Goal: Transaction & Acquisition: Subscribe to service/newsletter

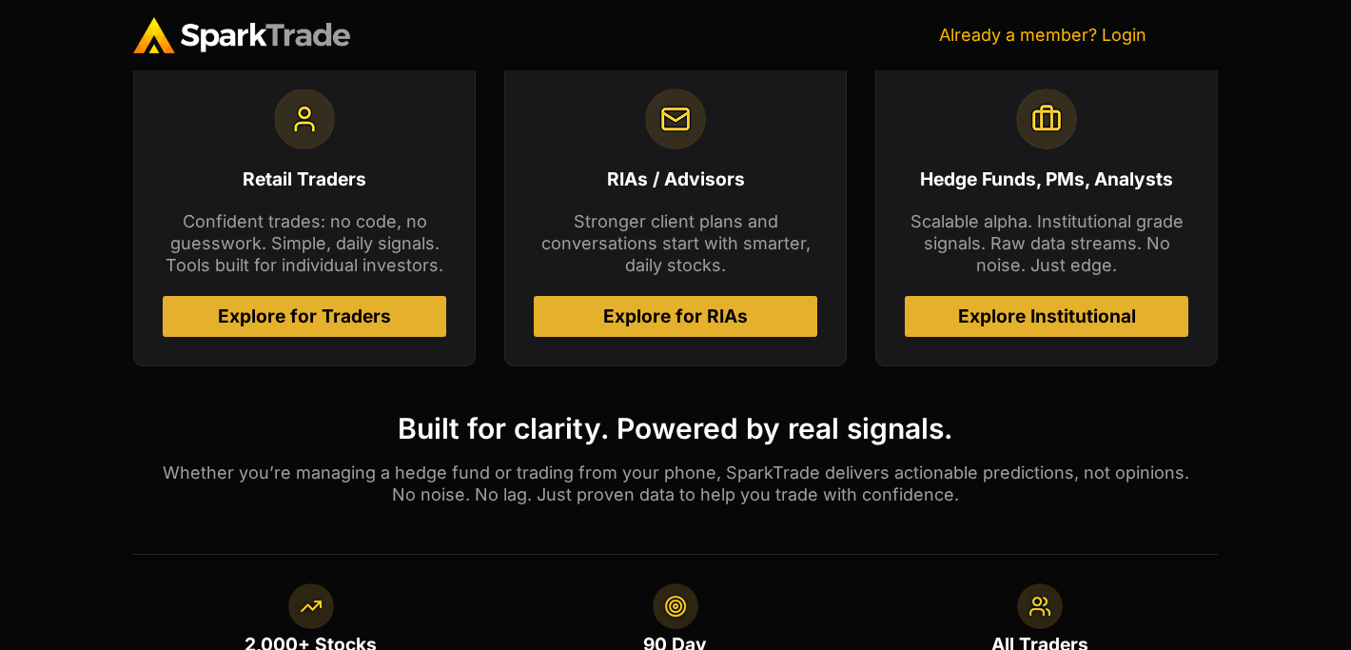
click at [977, 36] on link "Already a member? Login" at bounding box center [1042, 35] width 207 height 20
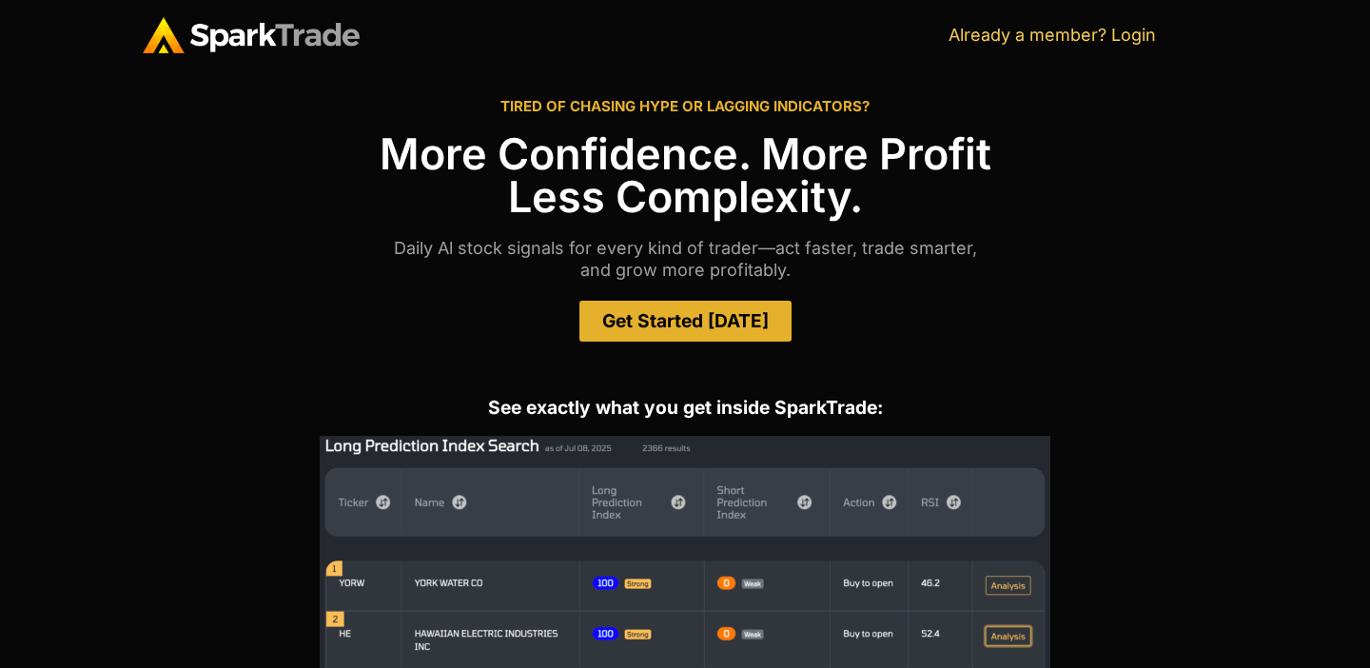
click at [710, 326] on span "Get Started [DATE]" at bounding box center [685, 321] width 166 height 18
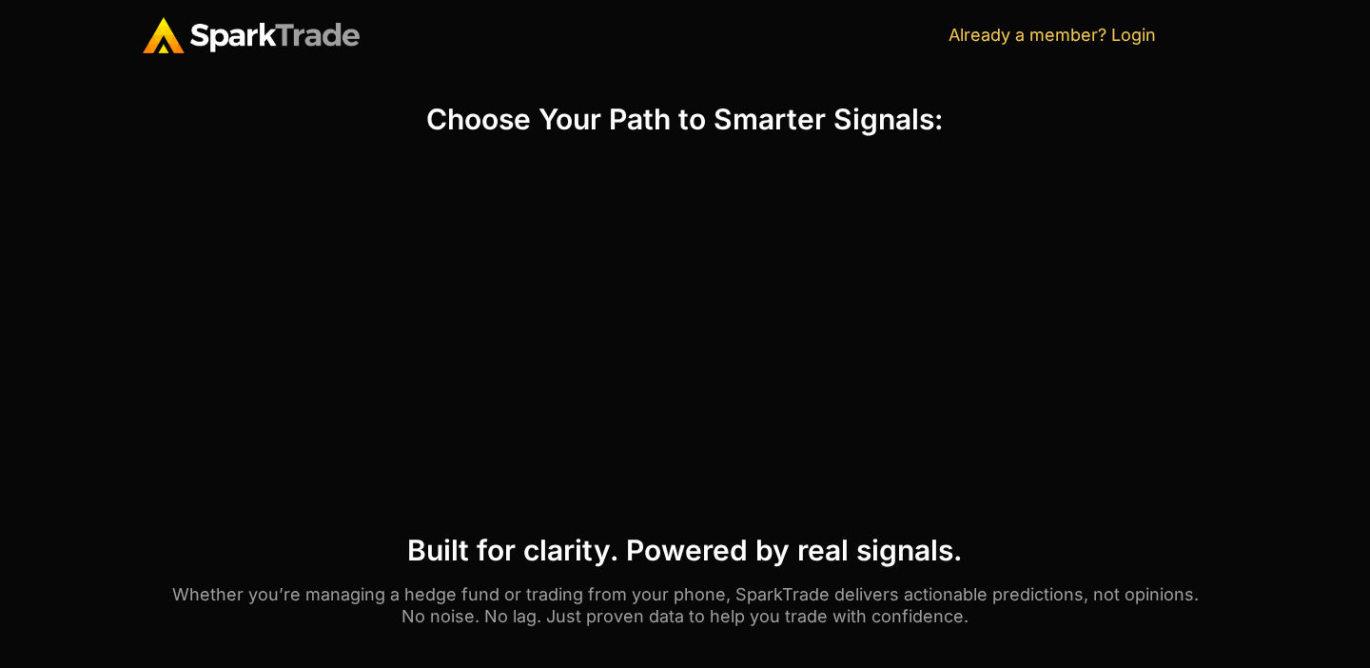
scroll to position [781, 0]
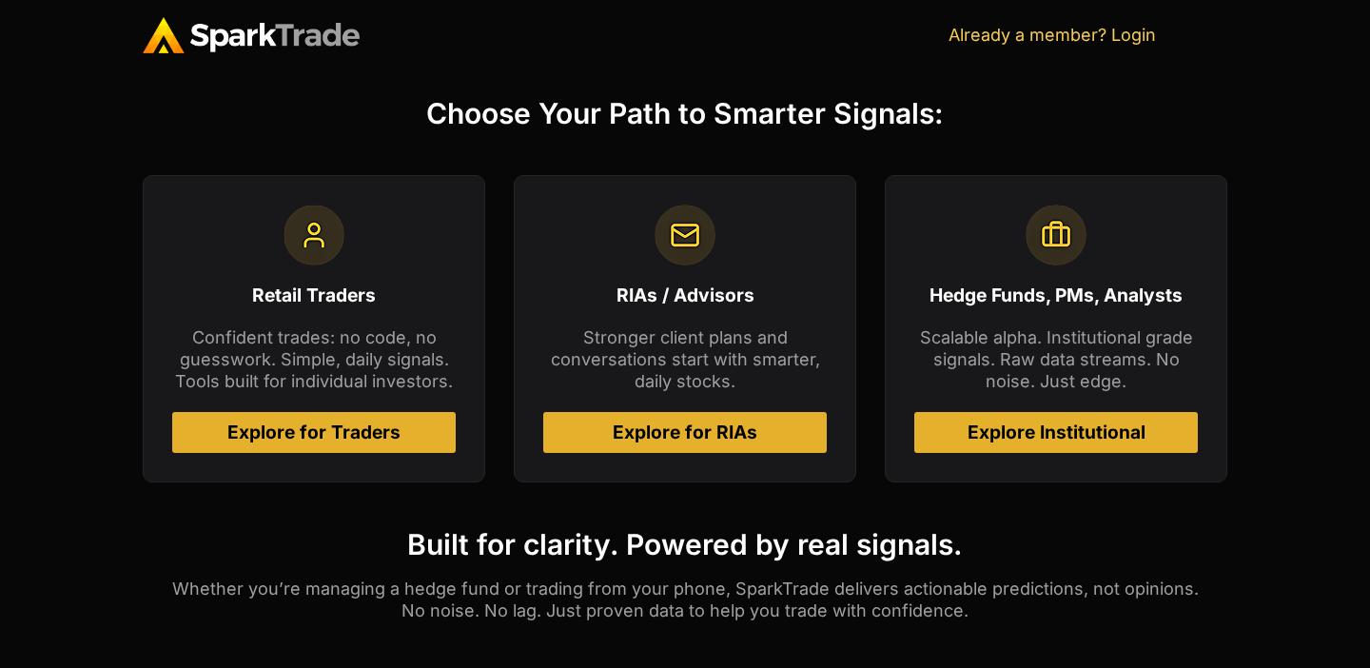
click at [342, 427] on span "Explore for Traders" at bounding box center [313, 432] width 173 height 18
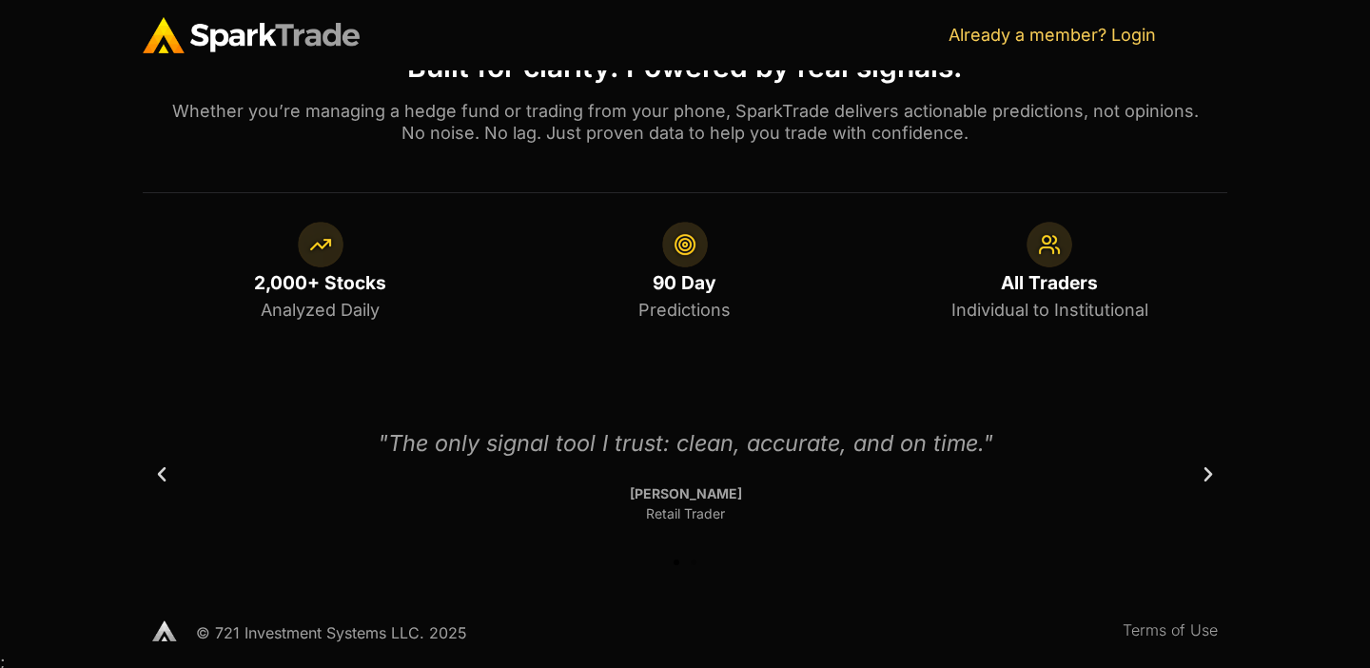
scroll to position [1263, 0]
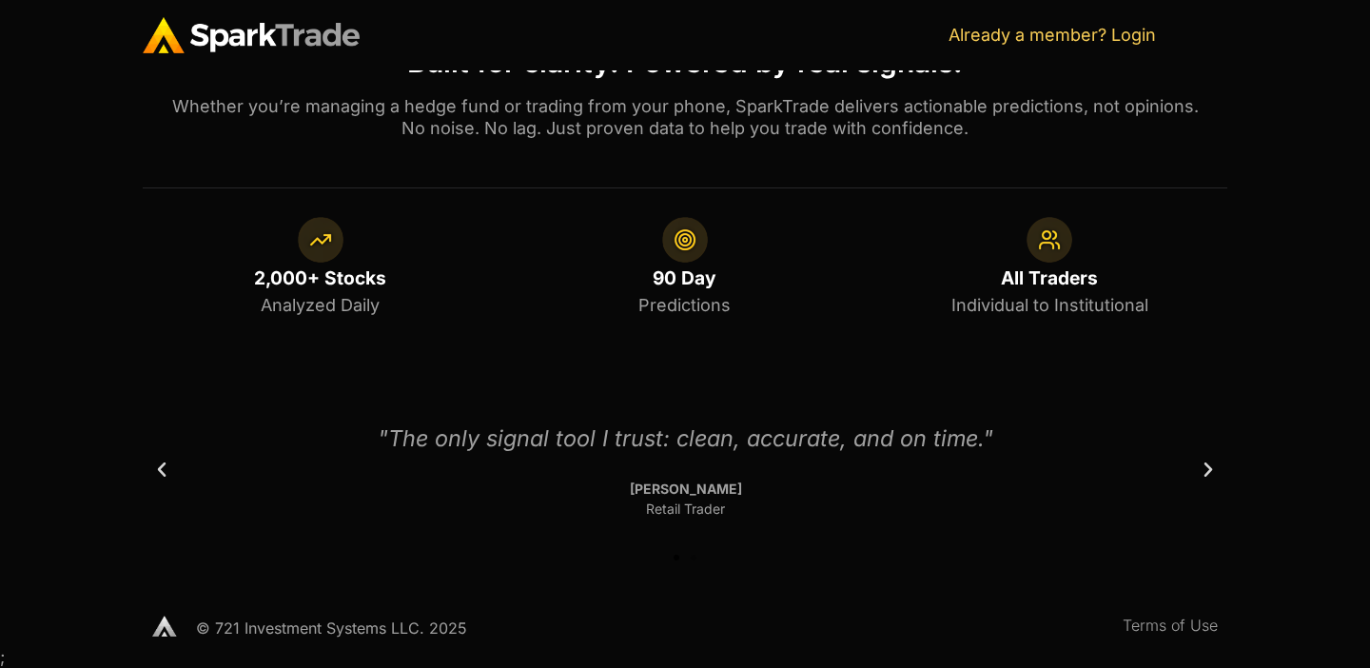
click at [1214, 480] on div ""The only signal tool I recommend to friends." Sara K Retail Trader "The only s…" at bounding box center [685, 488] width 1084 height 173
click at [1206, 469] on icon "Next slide" at bounding box center [1208, 469] width 19 height 19
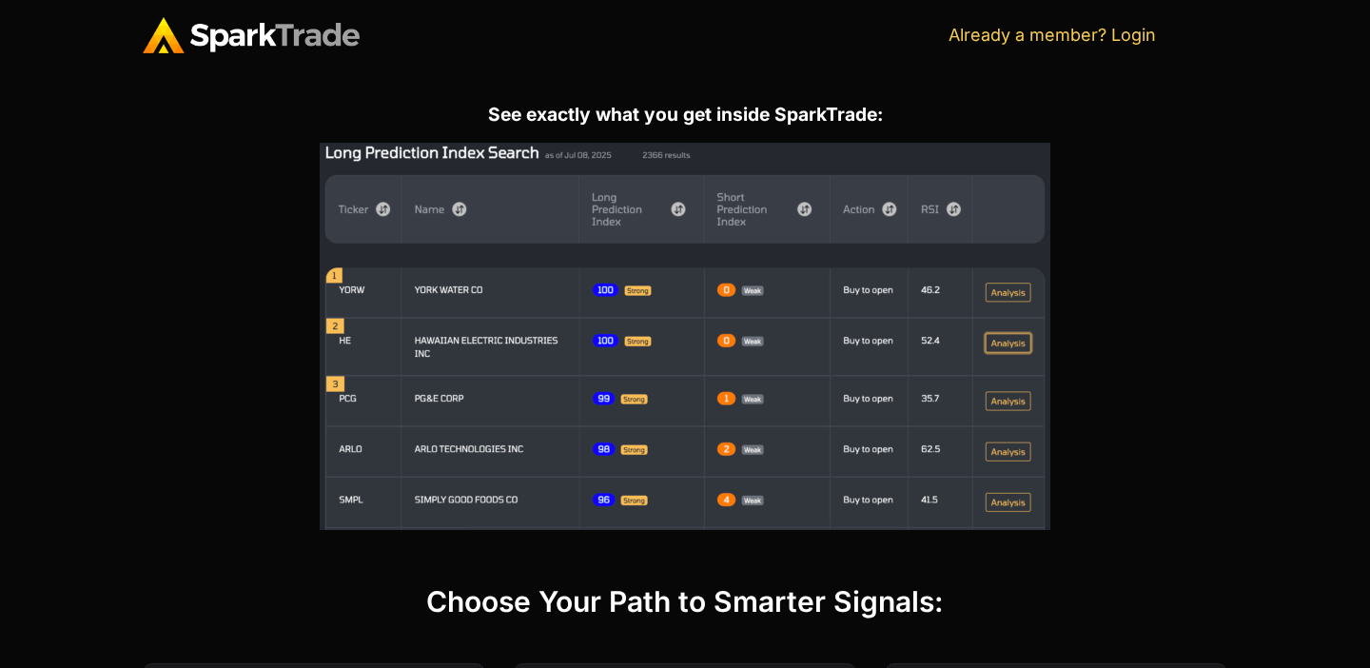
scroll to position [0, 0]
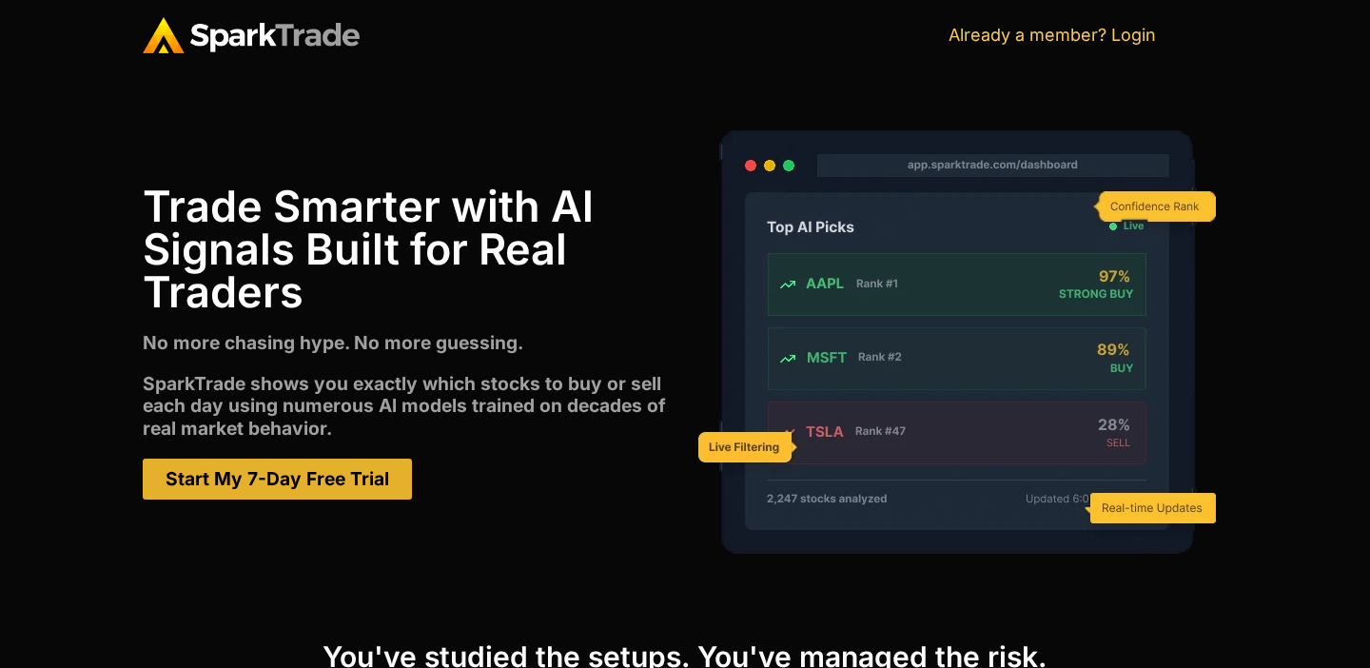
click at [306, 488] on span "Start My 7-Day Free Trial" at bounding box center [278, 479] width 224 height 18
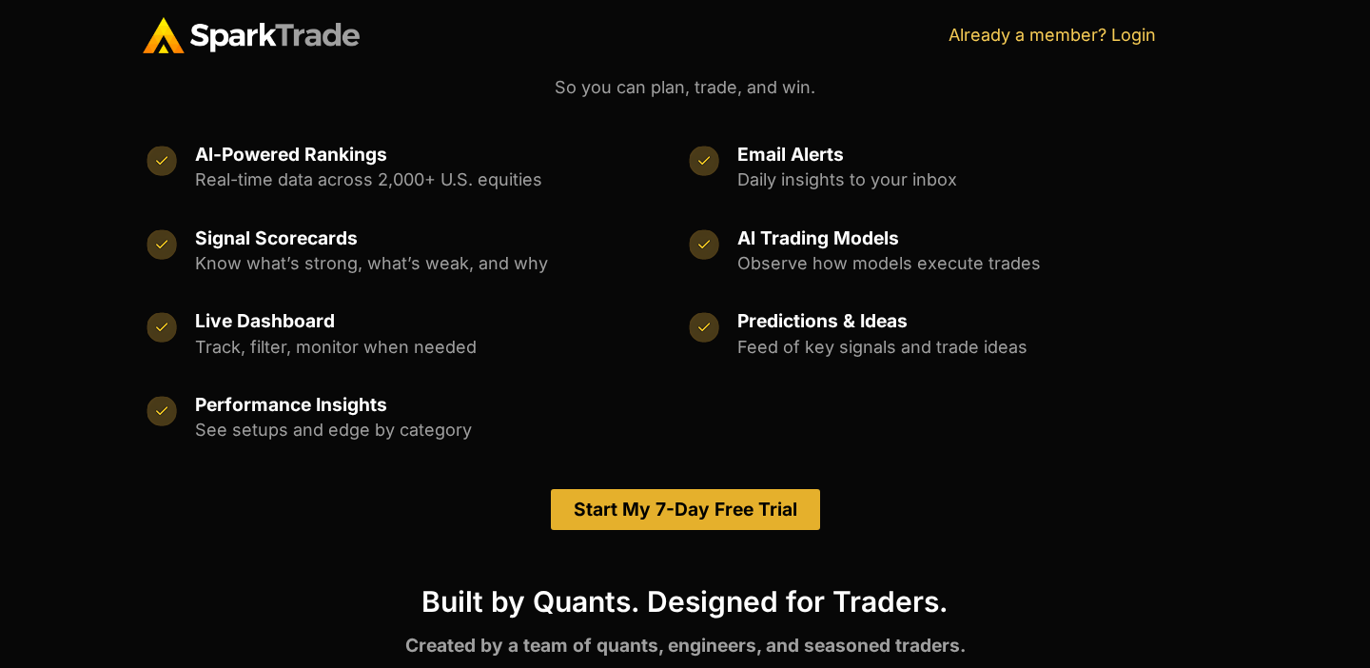
scroll to position [770, 0]
click at [665, 511] on span "Start My 7-Day Free Trial" at bounding box center [686, 508] width 224 height 18
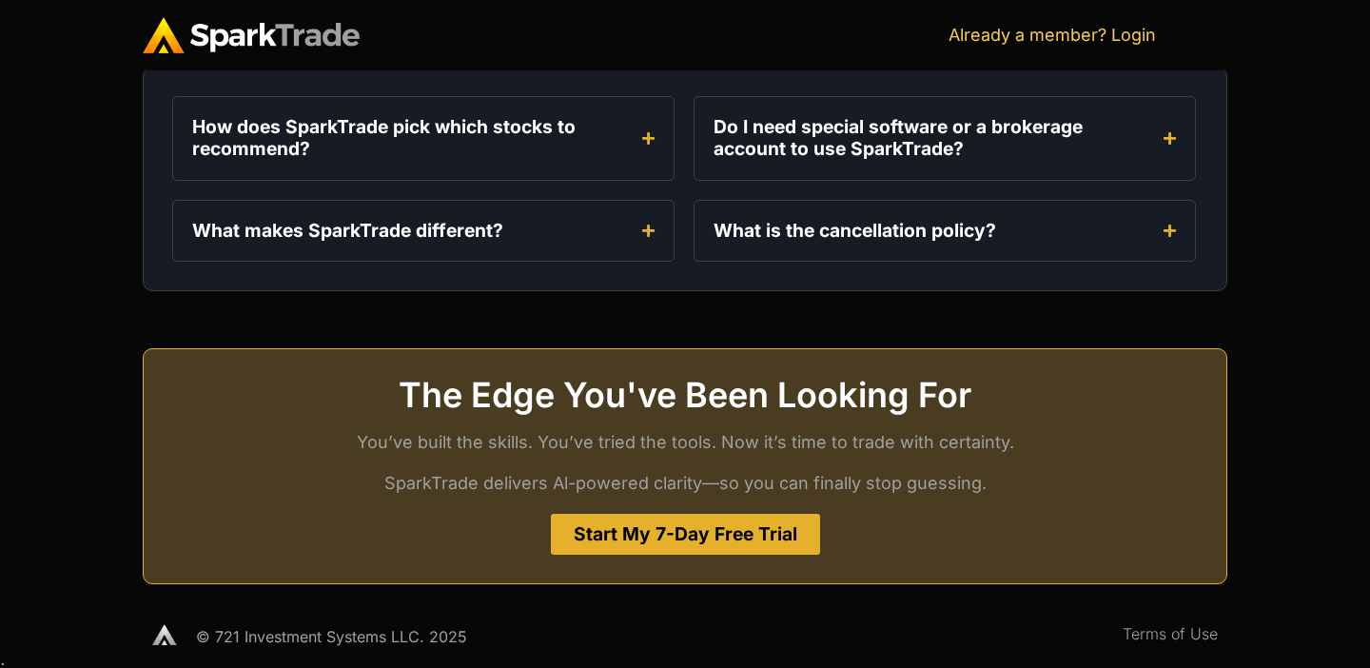
scroll to position [2494, 0]
click at [654, 531] on span "Start My 7-Day Free Trial" at bounding box center [686, 533] width 224 height 18
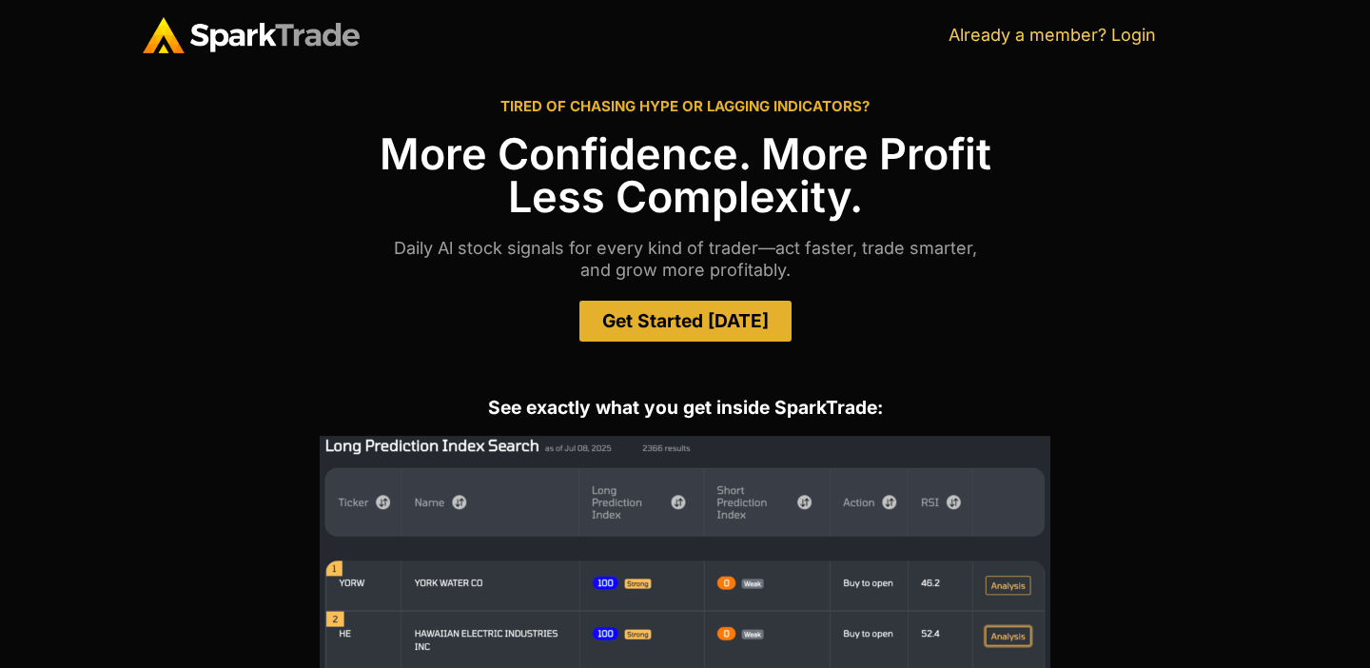
click at [684, 319] on span "Get Started Today" at bounding box center [685, 321] width 166 height 18
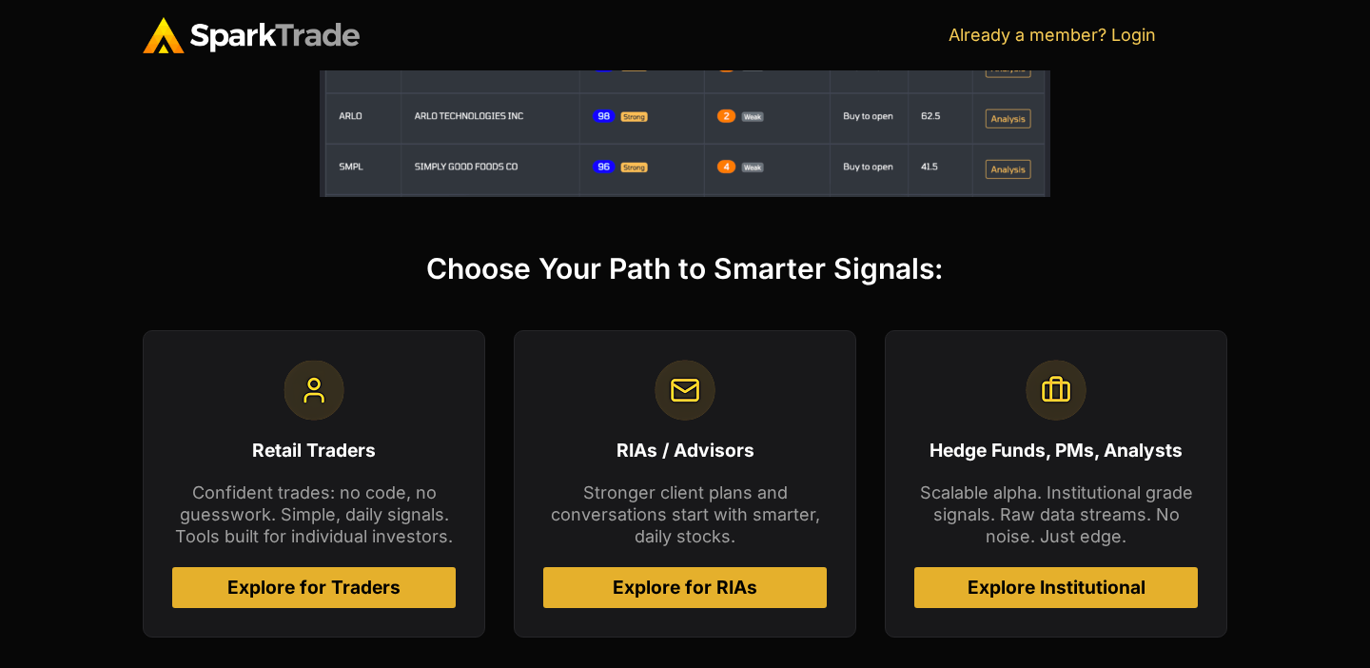
scroll to position [781, 0]
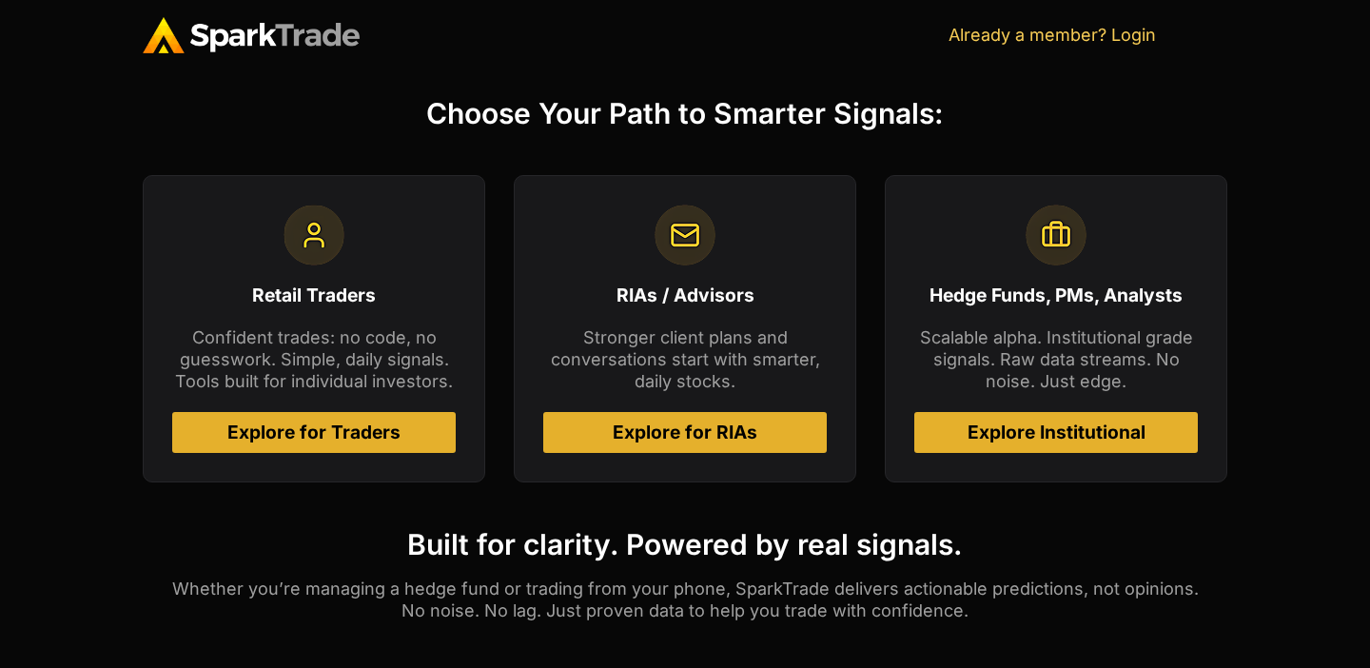
click at [346, 438] on span "Explore for Traders" at bounding box center [313, 432] width 173 height 18
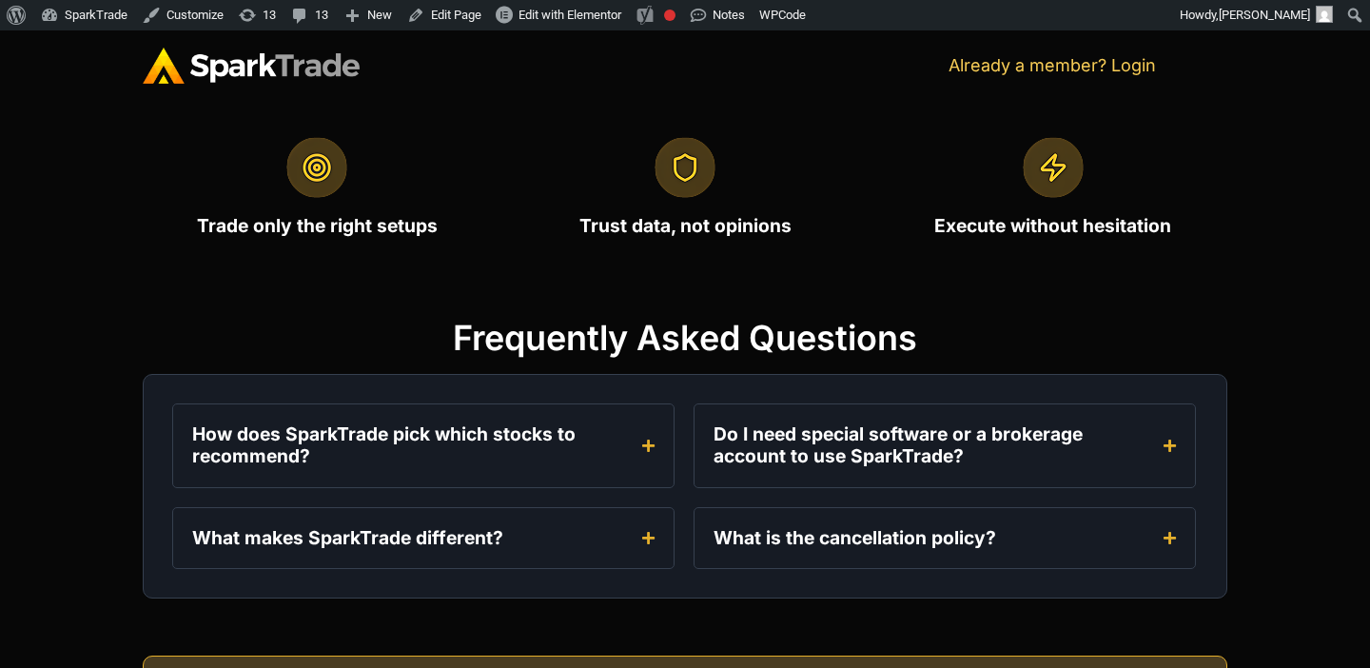
scroll to position [2532, 0]
